Goal: Check status: Check status

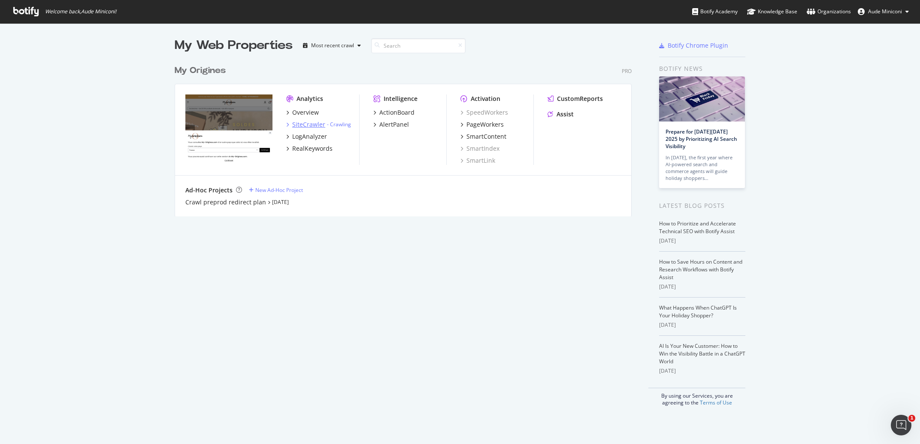
click at [305, 124] on div "SiteCrawler" at bounding box center [308, 124] width 33 height 9
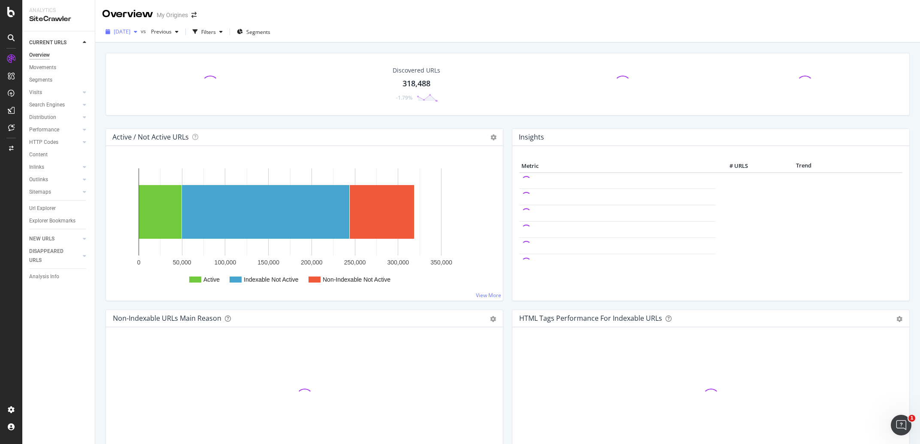
click at [130, 33] on span "[DATE]" at bounding box center [122, 31] width 17 height 7
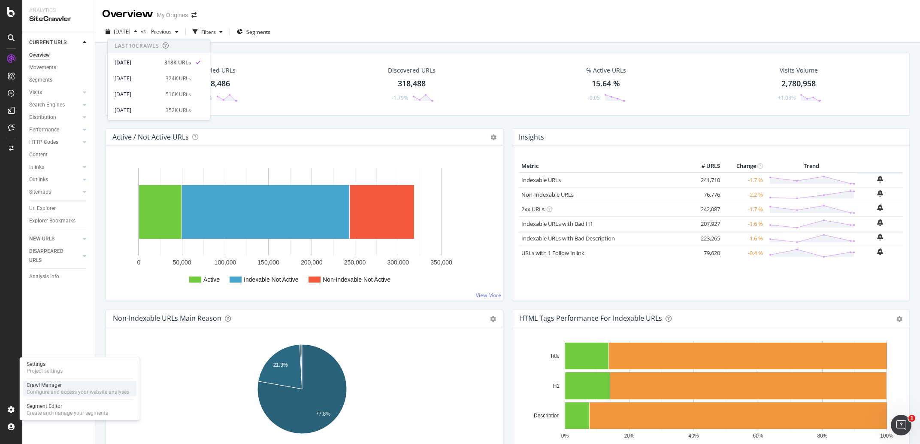
click at [55, 384] on div "Crawl Manager" at bounding box center [78, 385] width 103 height 7
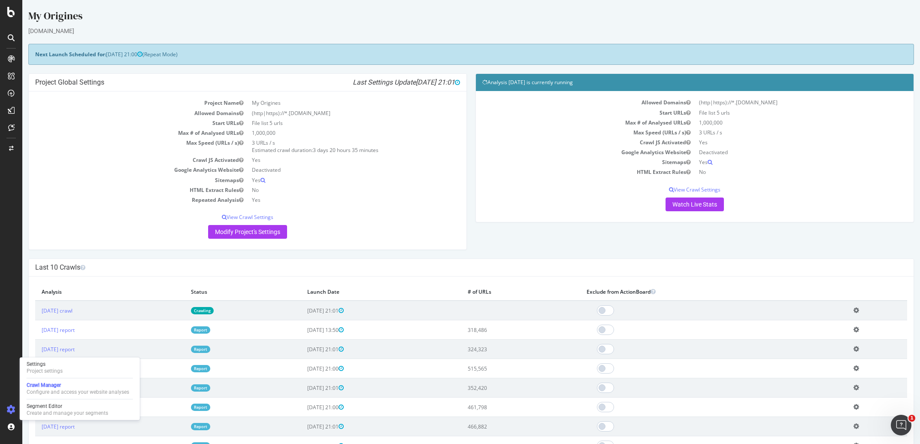
click at [433, 244] on div "Project Name My Origines Allowed Domains (http|https)://*.[DOMAIN_NAME] Start U…" at bounding box center [248, 170] width 438 height 158
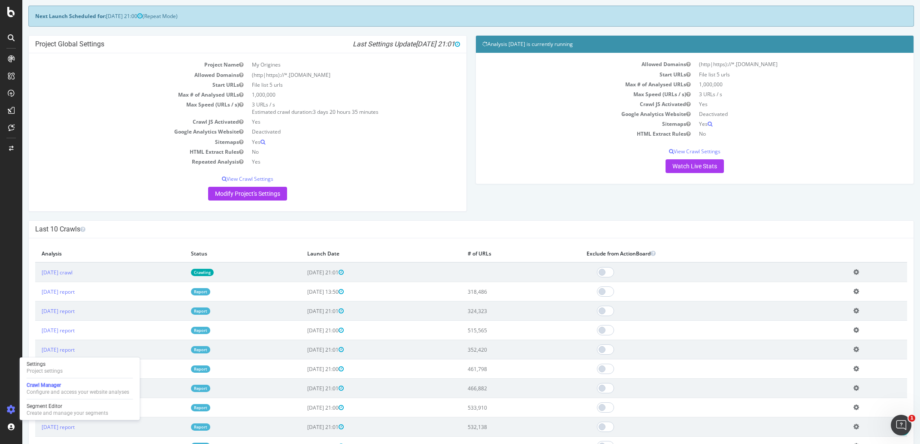
scroll to position [92, 0]
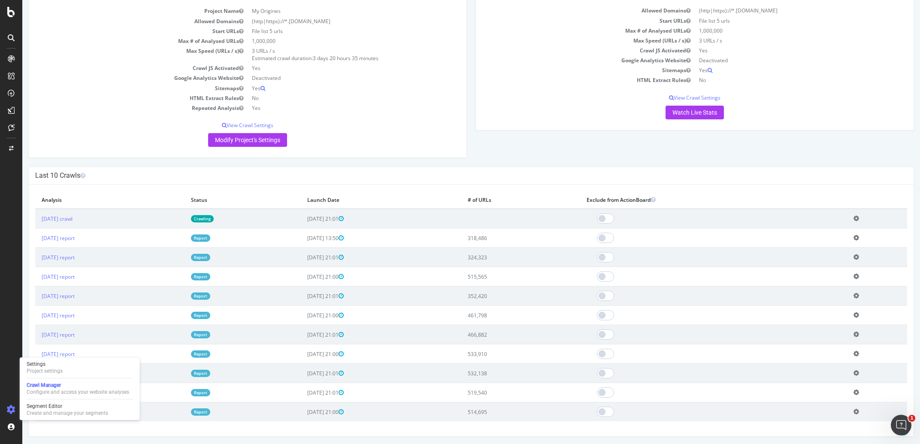
click at [482, 183] on div "Last 10 Crawls" at bounding box center [471, 176] width 885 height 18
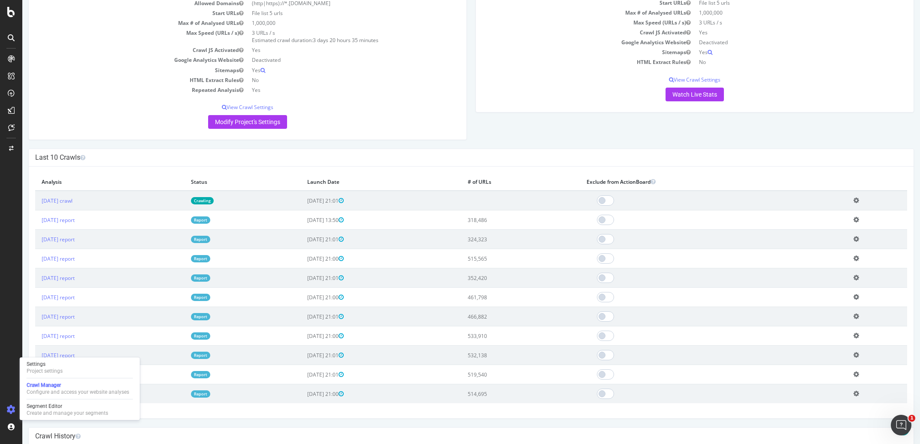
scroll to position [184, 0]
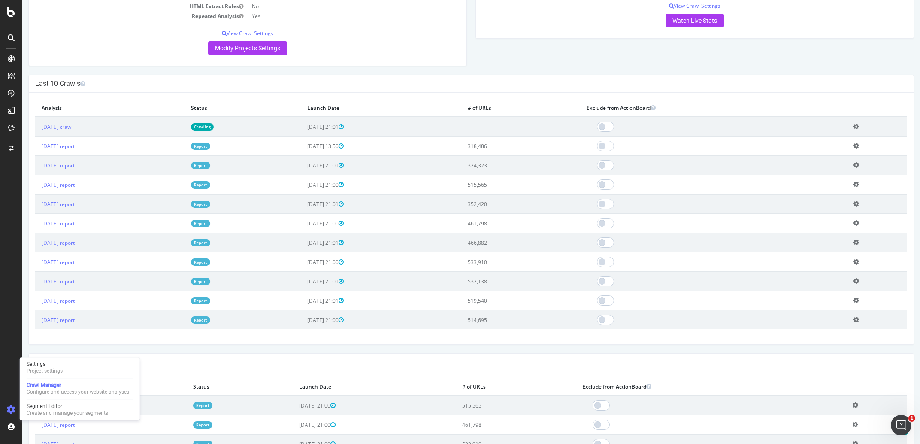
click at [856, 143] on icon at bounding box center [857, 146] width 6 height 6
click at [75, 144] on link "[DATE] report" at bounding box center [58, 146] width 33 height 7
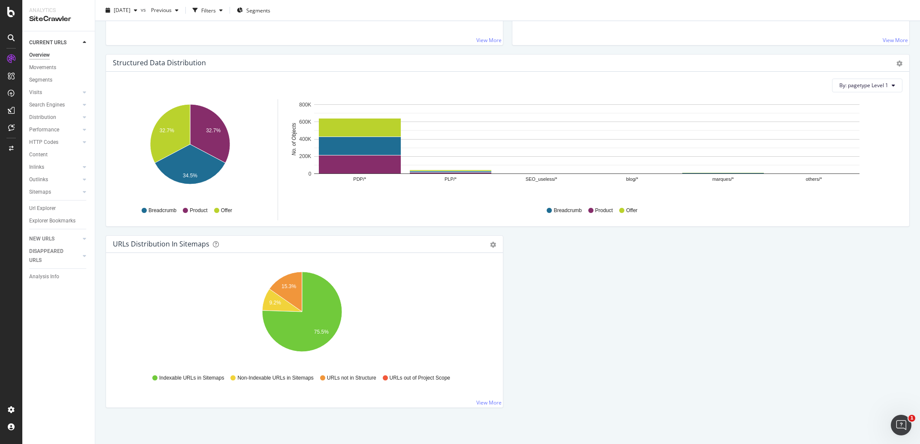
scroll to position [802, 0]
